Goal: Navigation & Orientation: Find specific page/section

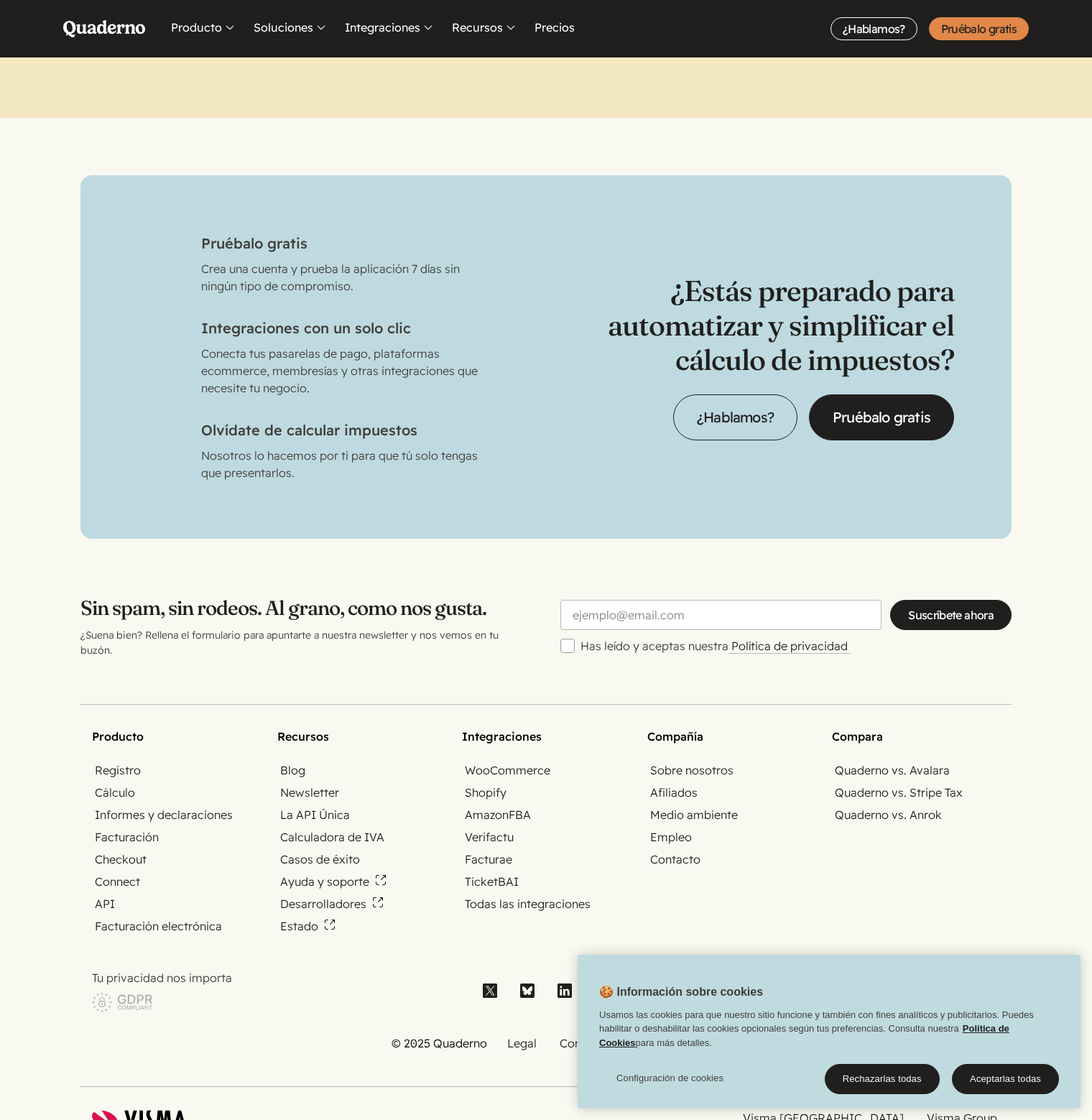
scroll to position [4414, 0]
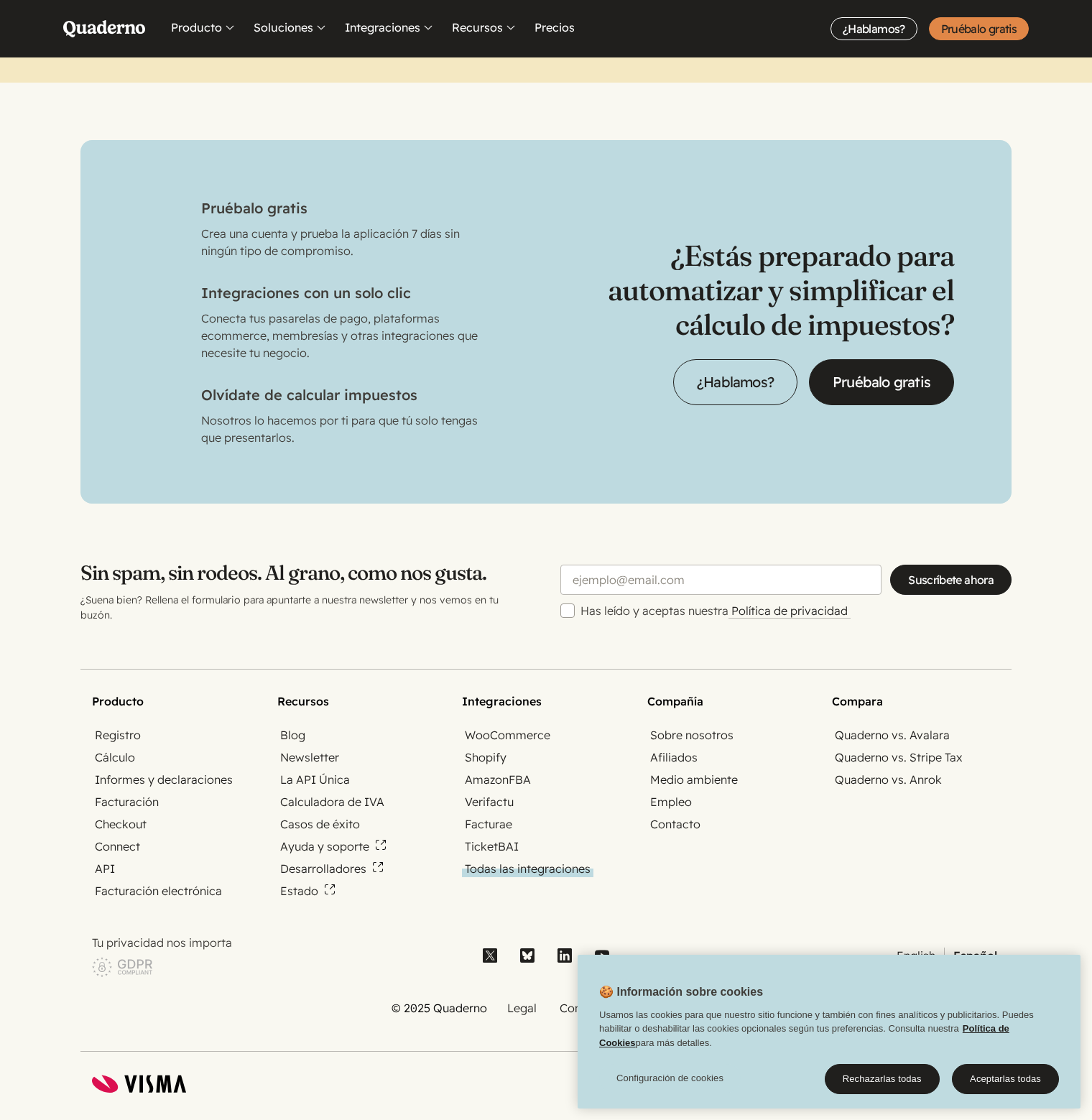
click at [523, 861] on link "Todas las integraciones" at bounding box center [528, 869] width 131 height 17
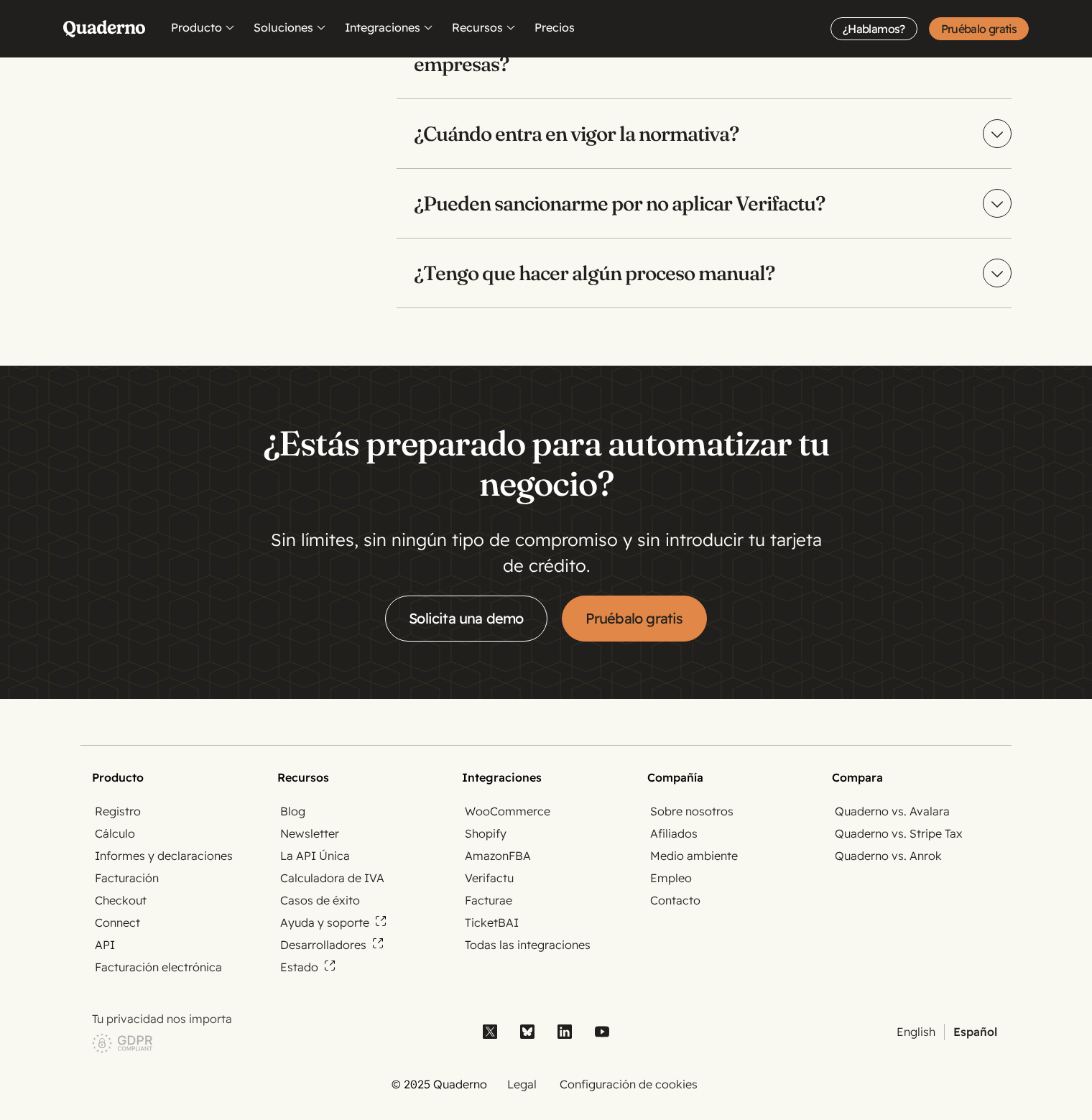
scroll to position [3089, 0]
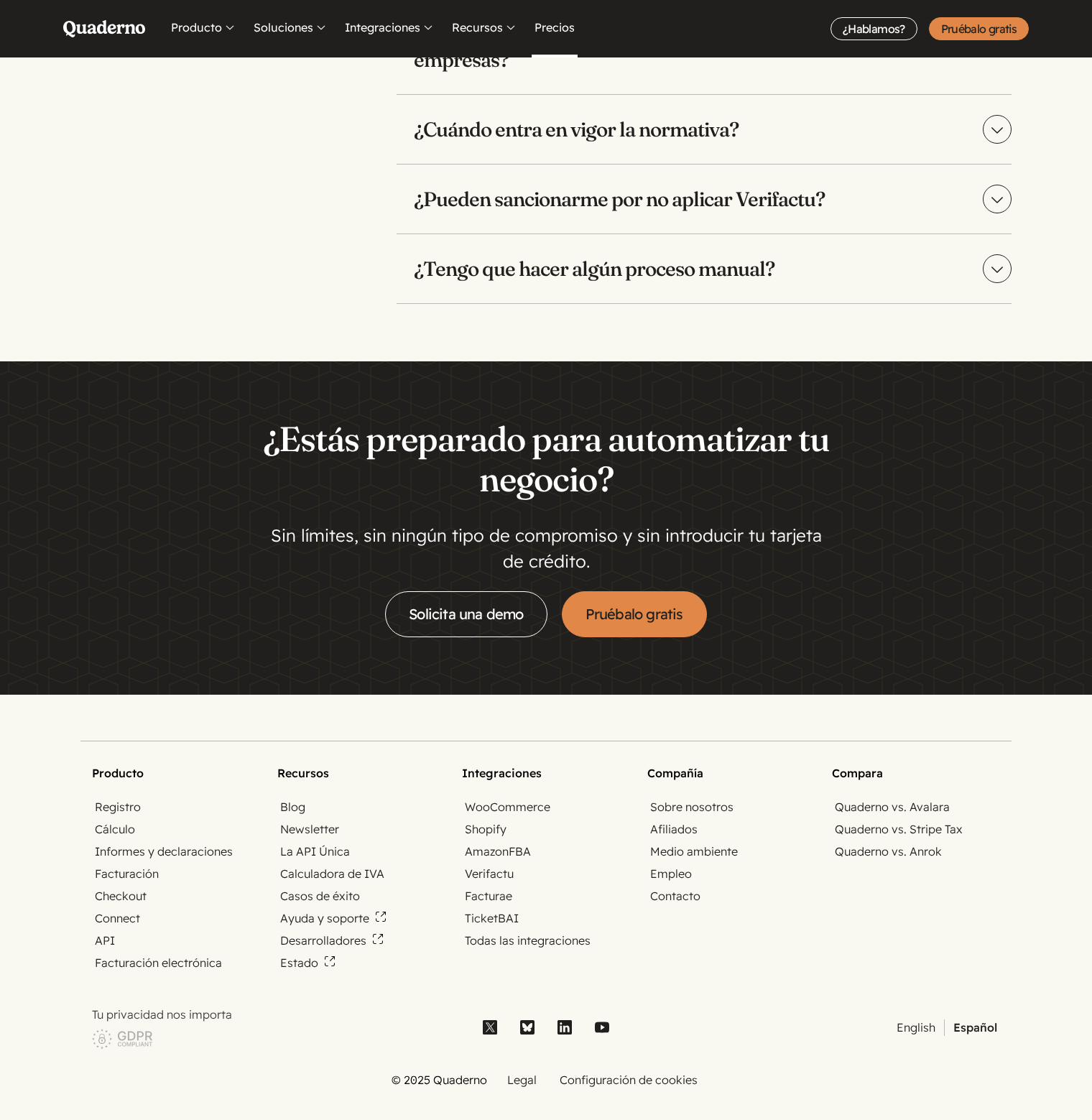
click at [566, 23] on link "Precios" at bounding box center [554, 28] width 46 height 57
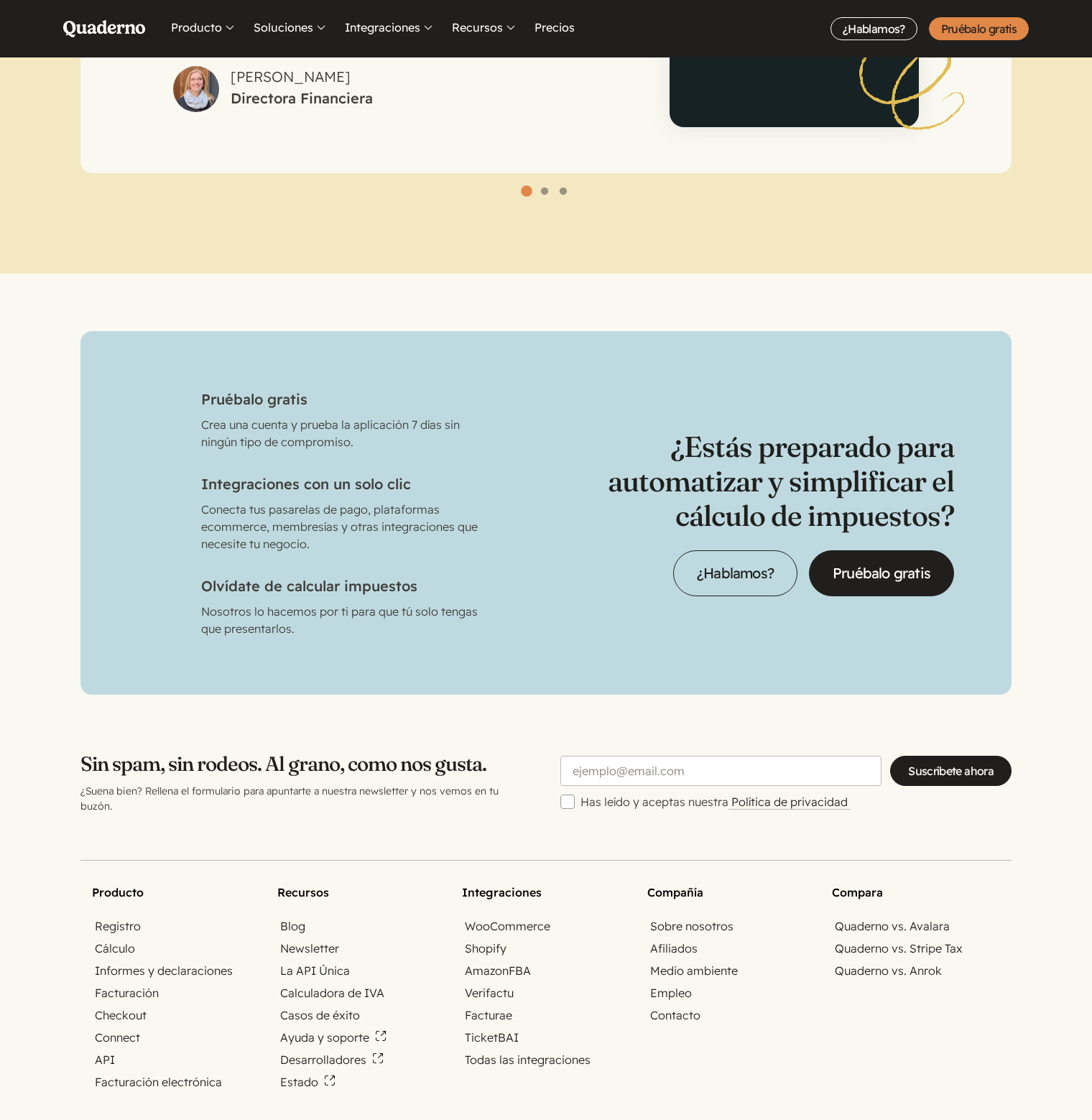
scroll to position [4305, 0]
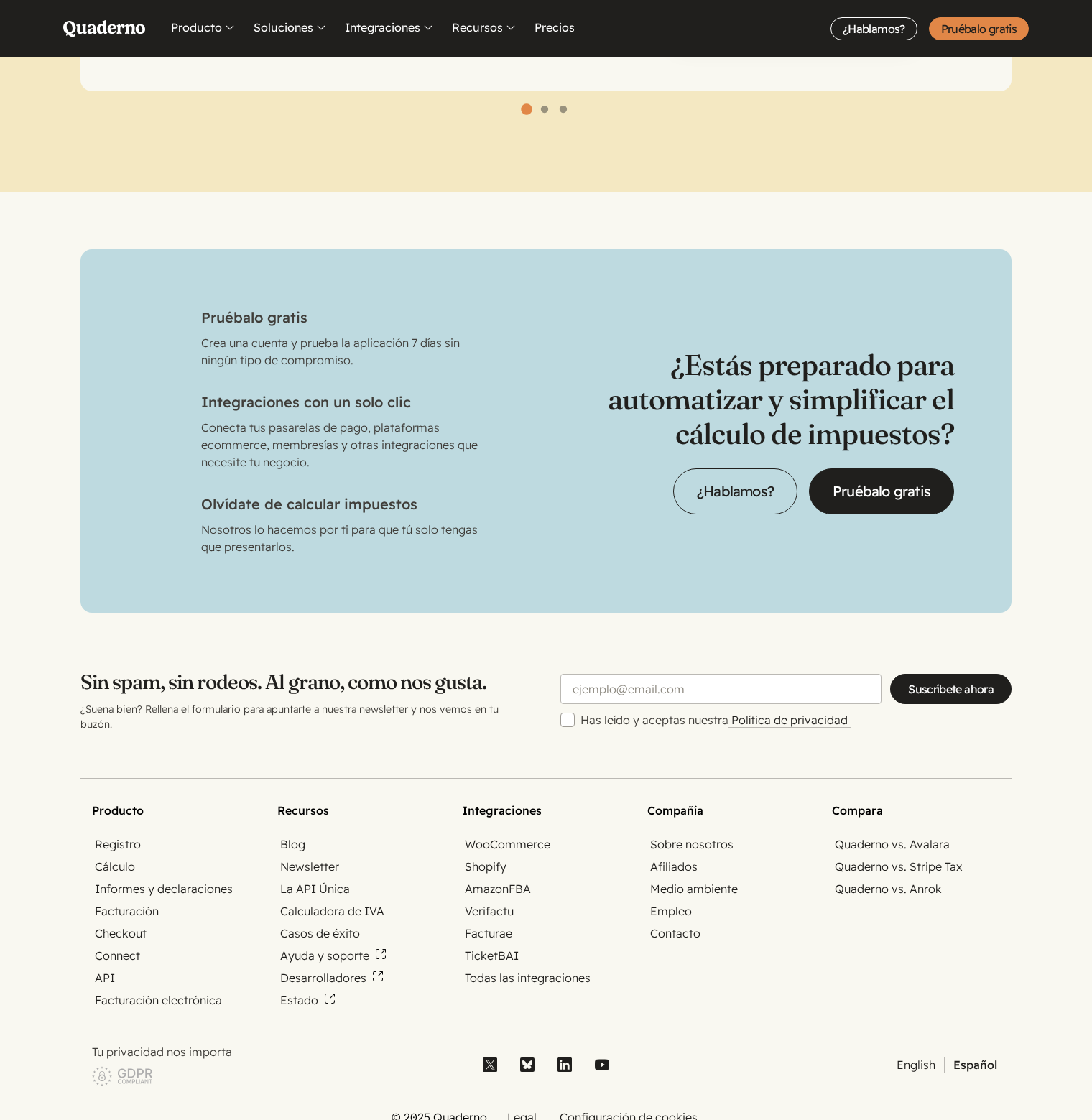
drag, startPoint x: 0, startPoint y: 0, endPoint x: 440, endPoint y: 348, distance: 561.0
